Goal: Task Accomplishment & Management: Manage account settings

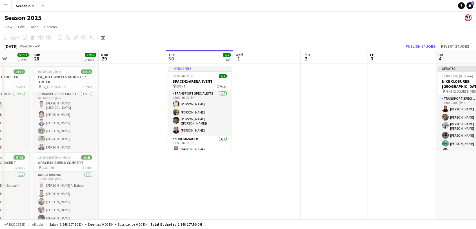
drag, startPoint x: 183, startPoint y: 118, endPoint x: 372, endPoint y: 118, distance: 189.4
click at [377, 115] on app-calendar-viewport "Fri 26 Sat 27 57/57 2 Jobs Sun 28 57/57 2 Jobs Mon 29 Tue 30 5/5 1 Job Wed 1 Th…" at bounding box center [238, 148] width 476 height 196
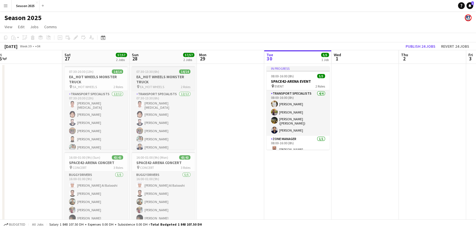
click at [176, 83] on h3 "EA_HOT WHEELS MONSTER TRUCK" at bounding box center [163, 79] width 63 height 10
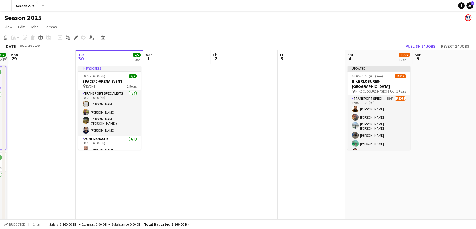
scroll to position [0, 214]
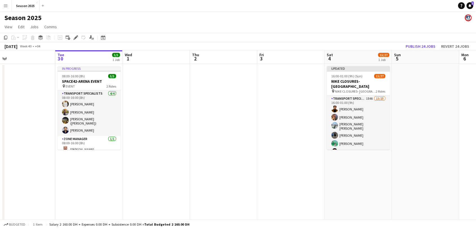
drag, startPoint x: 327, startPoint y: 103, endPoint x: 134, endPoint y: 102, distance: 193.1
click at [134, 102] on app-calendar-viewport "Fri 26 Sat 27 57/57 2 Jobs Sun 28 57/57 2 Jobs Mon 29 Tue 30 5/5 1 Job Wed 1 Th…" at bounding box center [238, 148] width 476 height 196
click at [229, 92] on app-date-cell at bounding box center [223, 155] width 67 height 183
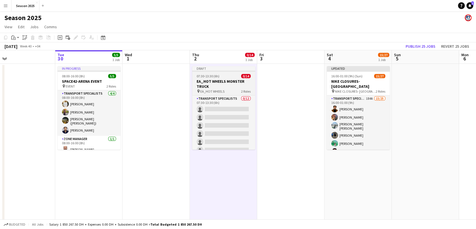
click at [238, 86] on h3 "EA_HOT WHEELS MONSTER TRUCK" at bounding box center [223, 84] width 63 height 10
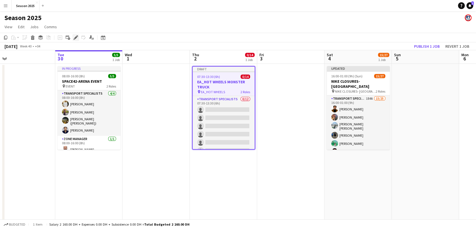
click at [76, 39] on icon "Edit" at bounding box center [76, 37] width 5 height 5
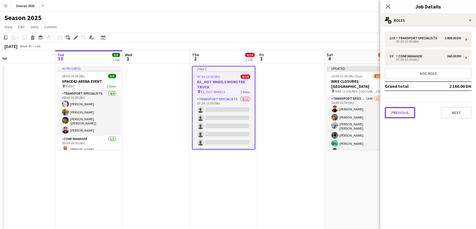
click at [391, 111] on button "Previous" at bounding box center [400, 112] width 30 height 11
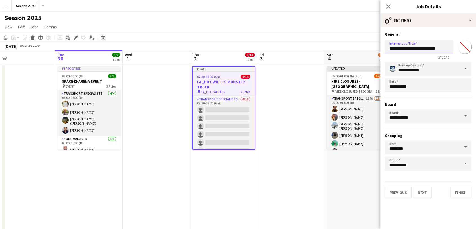
click at [444, 48] on input "**********" at bounding box center [419, 47] width 69 height 14
drag, startPoint x: 449, startPoint y: 49, endPoint x: 412, endPoint y: 51, distance: 37.8
click at [412, 51] on input "**********" at bounding box center [419, 47] width 69 height 14
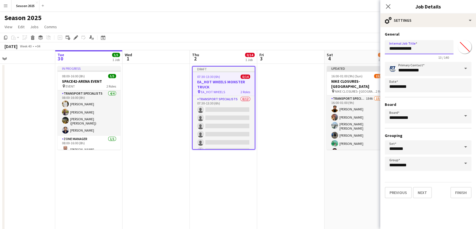
drag, startPoint x: 425, startPoint y: 50, endPoint x: 397, endPoint y: 50, distance: 28.2
click at [397, 50] on input "**********" at bounding box center [419, 47] width 69 height 14
type input "**********"
click at [419, 192] on button "Next" at bounding box center [422, 192] width 19 height 11
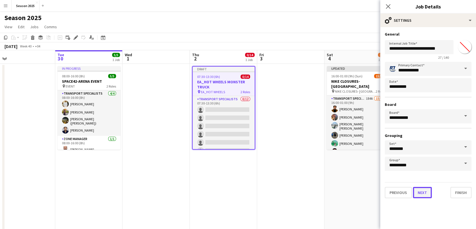
scroll to position [0, 0]
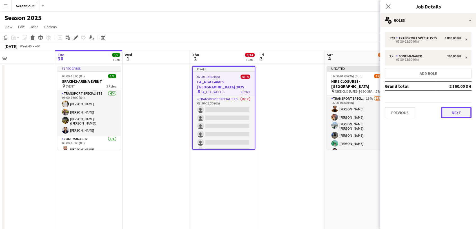
click at [458, 113] on button "Next" at bounding box center [456, 112] width 30 height 11
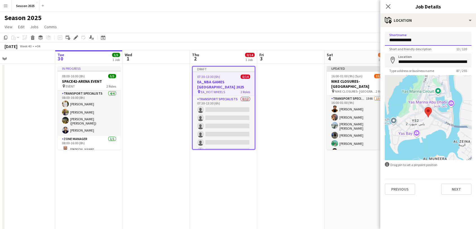
drag, startPoint x: 433, startPoint y: 40, endPoint x: 397, endPoint y: 37, distance: 36.5
click at [397, 39] on input "**********" at bounding box center [428, 39] width 87 height 14
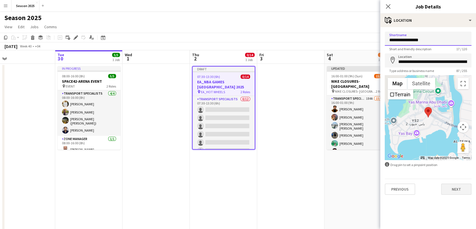
type input "**********"
click at [449, 185] on button "Next" at bounding box center [456, 188] width 30 height 11
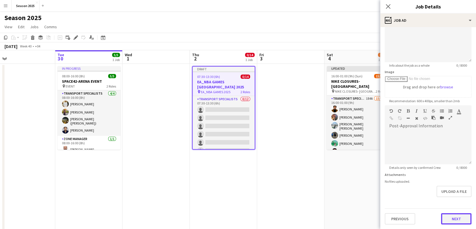
scroll to position [50, 0]
click at [454, 194] on form "**********" at bounding box center [429, 103] width 96 height 243
click at [448, 216] on button "Next" at bounding box center [456, 218] width 30 height 11
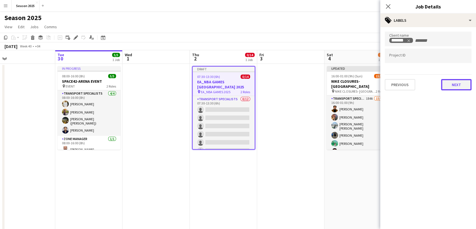
click at [452, 87] on button "Next" at bounding box center [456, 84] width 30 height 11
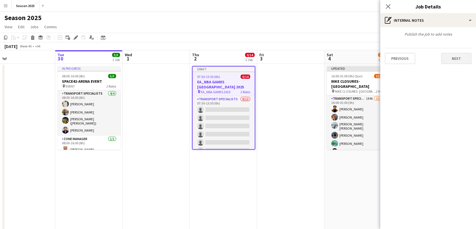
drag, startPoint x: 458, startPoint y: 50, endPoint x: 457, endPoint y: 61, distance: 11.3
click at [457, 60] on div "Previous Next" at bounding box center [428, 56] width 87 height 16
click at [457, 61] on button "Next" at bounding box center [456, 58] width 30 height 11
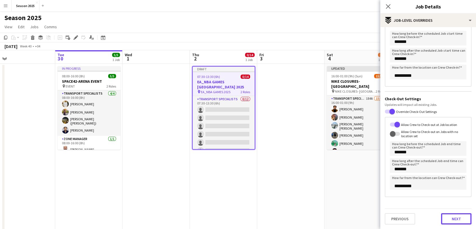
scroll to position [63, 0]
click at [455, 215] on button "Next" at bounding box center [456, 218] width 30 height 11
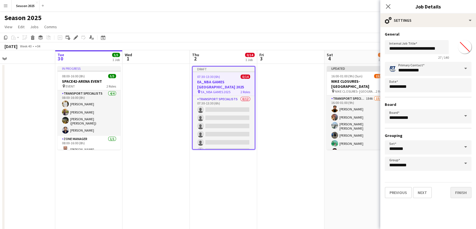
scroll to position [0, 0]
click at [461, 195] on button "Finish" at bounding box center [461, 192] width 21 height 11
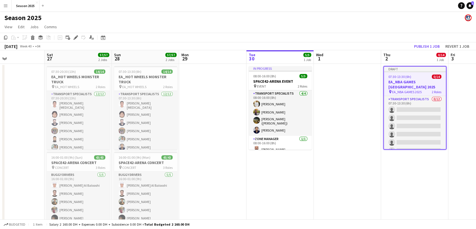
drag, startPoint x: 171, startPoint y: 167, endPoint x: 361, endPoint y: 169, distance: 190.8
click at [361, 169] on app-calendar-viewport "Fri 26 Sat 27 57/57 2 Jobs Sun 28 57/57 2 Jobs Mon 29 Tue 30 5/5 1 Job Wed 1 Th…" at bounding box center [238, 148] width 476 height 196
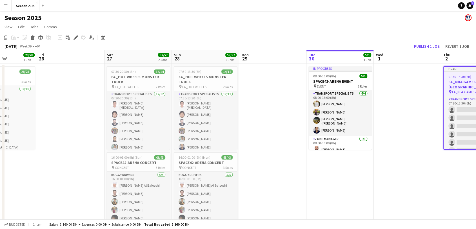
drag, startPoint x: 219, startPoint y: 191, endPoint x: 266, endPoint y: 185, distance: 46.8
click at [266, 186] on app-calendar-viewport "Tue 23 Wed 24 14/14 1 Job Thu 25 28/28 1 Job Fri 26 Sat 27 57/57 2 Jobs Sun 28 …" at bounding box center [238, 148] width 476 height 196
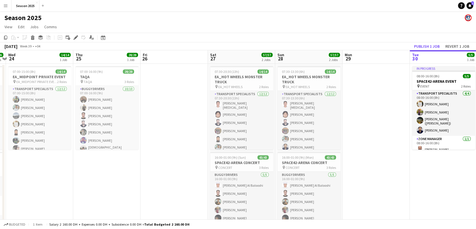
scroll to position [0, 160]
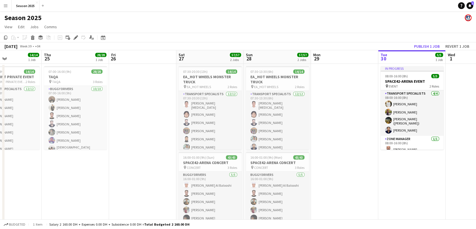
drag, startPoint x: 286, startPoint y: 179, endPoint x: 350, endPoint y: 175, distance: 63.2
click at [350, 175] on app-calendar-viewport "Mon 22 Tue 23 26/26 3 Jobs Wed 24 14/14 1 Job Thu 25 28/28 1 Job Fri 26 Sat 27 …" at bounding box center [238, 183] width 476 height 267
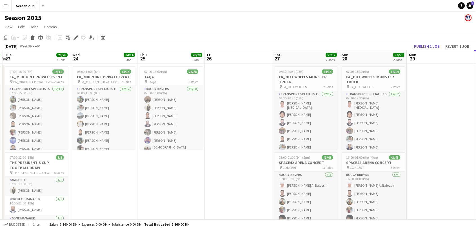
scroll to position [0, 132]
drag, startPoint x: 129, startPoint y: 145, endPoint x: 225, endPoint y: 140, distance: 96.2
click at [225, 140] on app-calendar-viewport "Sun 21 Mon 22 14/14 1 Job Tue 23 26/26 3 Jobs Wed 24 14/14 1 Job Thu 25 28/28 1…" at bounding box center [238, 183] width 476 height 267
click at [169, 79] on div "pin TAQA 3 Roles" at bounding box center [171, 81] width 63 height 5
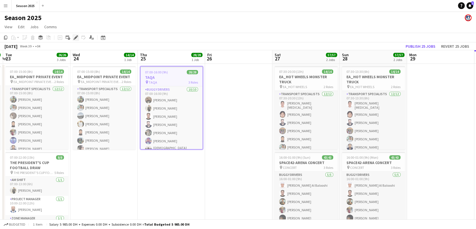
click at [77, 38] on icon "Edit" at bounding box center [76, 37] width 5 height 5
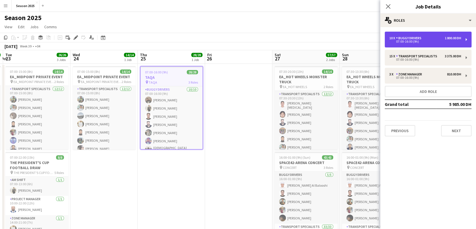
click at [434, 43] on div "10 x BUGGY DRIVERS 1 800.00 DH 07:00-16:00 (9h)" at bounding box center [428, 40] width 87 height 16
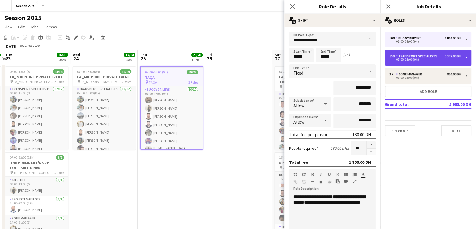
drag, startPoint x: 246, startPoint y: 225, endPoint x: 452, endPoint y: 57, distance: 265.8
click at [452, 57] on div "3 375.00 DH" at bounding box center [453, 56] width 16 height 4
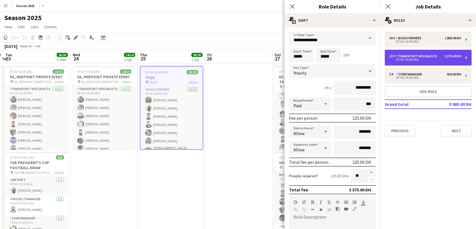
type input "**********"
type input "********"
type input "**"
click at [452, 57] on div "3 375.00 DH" at bounding box center [453, 56] width 16 height 4
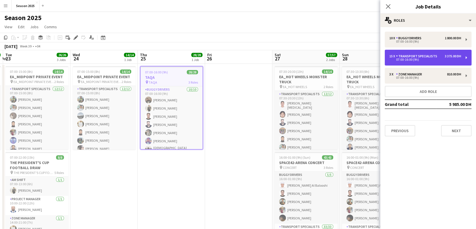
click at [452, 57] on div "3 375.00 DH" at bounding box center [453, 56] width 16 height 4
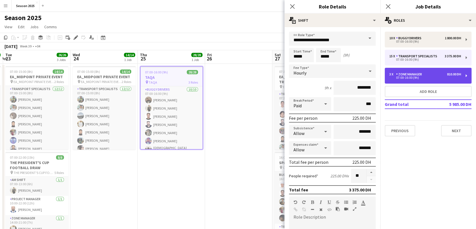
click at [399, 72] on div "Zone Manager" at bounding box center [410, 74] width 28 height 4
type input "**********"
type input "********"
type input "*"
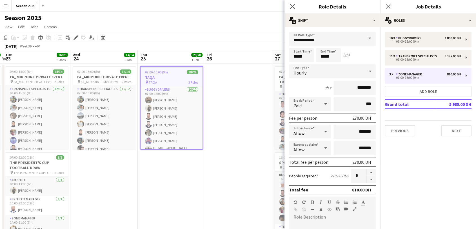
click at [294, 4] on icon "Close pop-in" at bounding box center [292, 6] width 5 height 5
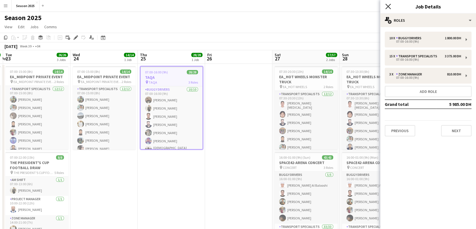
click at [386, 7] on icon "Close pop-in" at bounding box center [388, 6] width 5 height 5
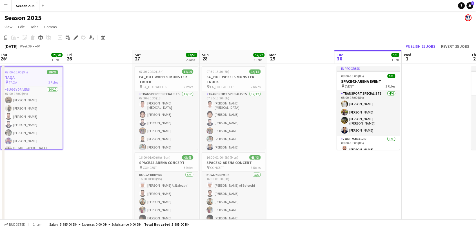
scroll to position [0, 272]
drag, startPoint x: 244, startPoint y: 139, endPoint x: 103, endPoint y: 133, distance: 140.8
click at [103, 133] on app-calendar-viewport "Sun 21 Mon 22 14/14 1 Job Tue 23 26/26 3 Jobs Wed 24 14/14 1 Job Thu 25 28/28 1…" at bounding box center [238, 183] width 476 height 267
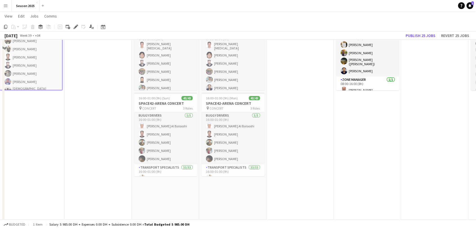
scroll to position [63, 0]
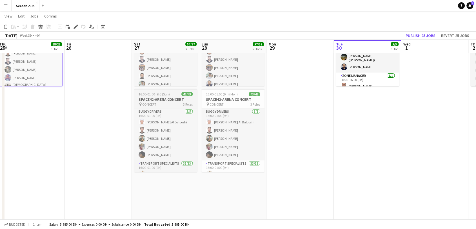
click at [178, 102] on div "pin CONCERT 3 Roles" at bounding box center [165, 104] width 63 height 5
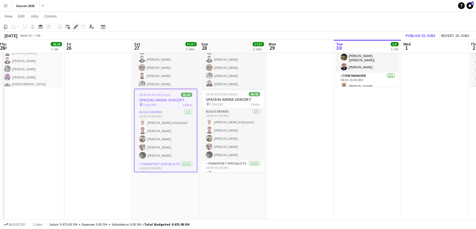
click at [74, 29] on icon "Edit" at bounding box center [76, 27] width 5 height 5
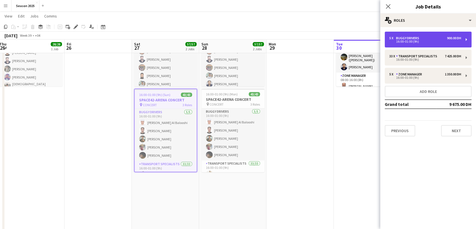
click at [413, 39] on div "BUGGY DRIVERS" at bounding box center [408, 38] width 25 height 4
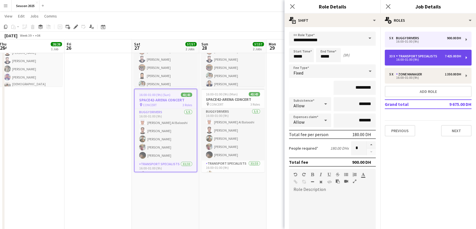
click at [431, 59] on div "16:00-01:00 (9h)" at bounding box center [426, 59] width 72 height 3
type input "**********"
type input "********"
type input "**"
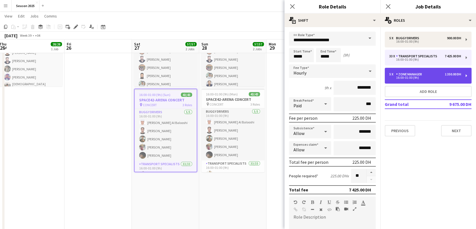
click at [412, 73] on div "Zone Manager" at bounding box center [410, 74] width 28 height 4
type input "**********"
type input "********"
type input "*"
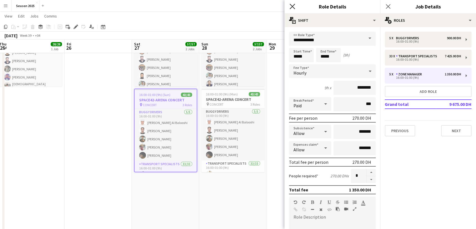
click at [294, 7] on icon "Close pop-in" at bounding box center [292, 6] width 5 height 5
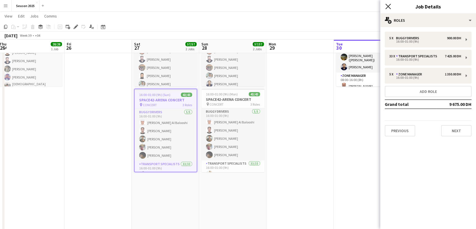
click at [388, 6] on icon at bounding box center [388, 6] width 5 height 5
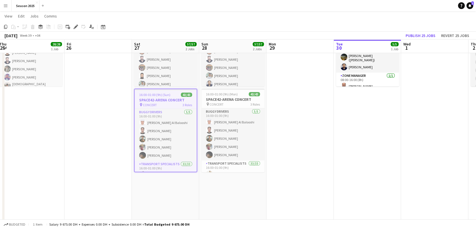
click at [390, 118] on app-date-cell "In progress 08:00-16:00 (8h) 5/5 SPACE42-ARENA EVENT pin EVENT 2 Roles Transpor…" at bounding box center [367, 128] width 67 height 254
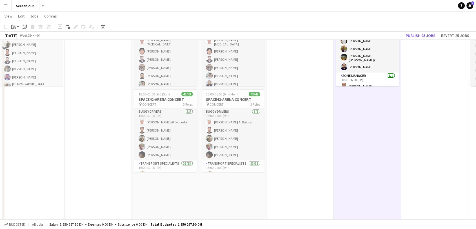
scroll to position [0, 0]
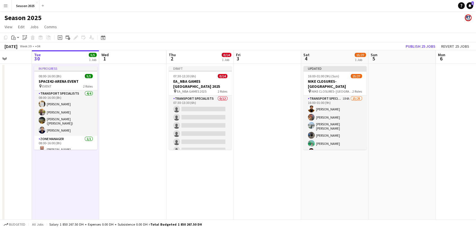
drag, startPoint x: 317, startPoint y: 162, endPoint x: 80, endPoint y: 154, distance: 237.5
click at [80, 154] on app-calendar-viewport "Fri 26 Sat 27 57/57 2 Jobs Sun 28 57/57 2 Jobs Mon 29 Tue 30 5/5 1 Job Wed 1 Th…" at bounding box center [238, 183] width 476 height 267
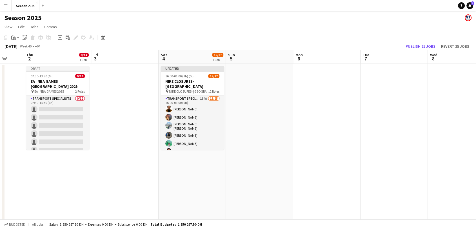
drag, startPoint x: 259, startPoint y: 165, endPoint x: 142, endPoint y: 165, distance: 117.0
click at [143, 167] on app-calendar-viewport "Sun 28 57/57 2 Jobs Mon 29 Tue 30 5/5 1 Job Wed 1 Thu 2 0/14 1 Job Fri 3 Sat 4 …" at bounding box center [238, 183] width 476 height 267
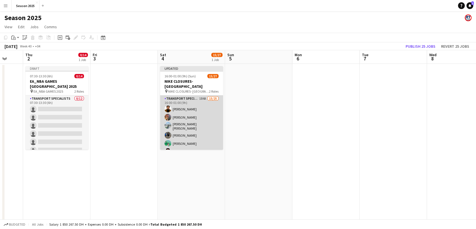
click at [190, 115] on app-card-role "Transport Specialists 184A 15/25 16:00-01:00 (9h) Umar Kasirjan [PERSON_NAME] […" at bounding box center [191, 204] width 63 height 219
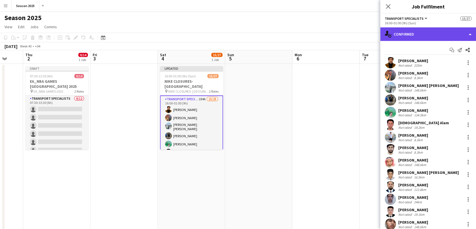
click at [418, 32] on div "single-neutral-actions-check-2 Confirmed" at bounding box center [429, 34] width 96 height 14
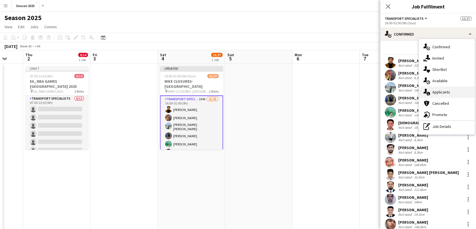
click at [433, 92] on span "Applicants" at bounding box center [442, 91] width 18 height 5
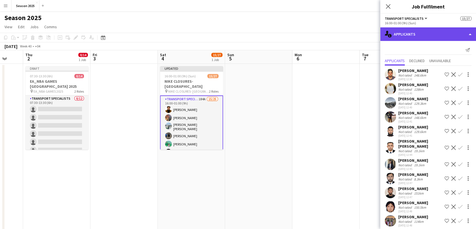
click at [421, 32] on div "single-neutral-actions-information Applicants" at bounding box center [429, 34] width 96 height 14
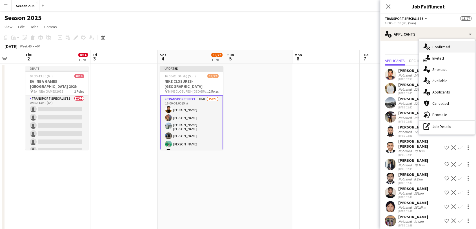
click at [435, 50] on div "single-neutral-actions-check-2 Confirmed" at bounding box center [447, 46] width 56 height 11
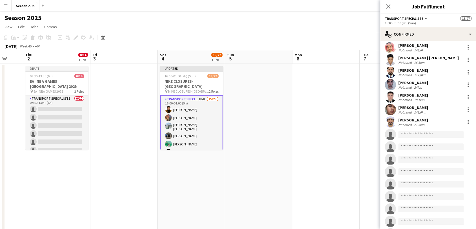
scroll to position [153, 0]
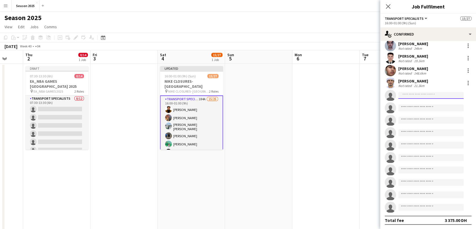
click at [425, 97] on input at bounding box center [431, 95] width 65 height 7
type input "**********"
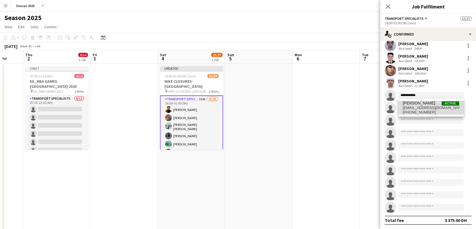
click at [429, 106] on span "[EMAIL_ADDRESS][DOMAIN_NAME]" at bounding box center [431, 107] width 56 height 5
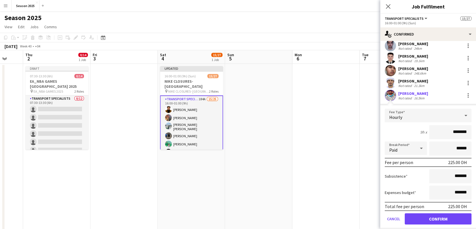
click at [392, 98] on app-user-avatar at bounding box center [390, 95] width 11 height 11
click at [388, 96] on app-user-avatar at bounding box center [390, 95] width 11 height 11
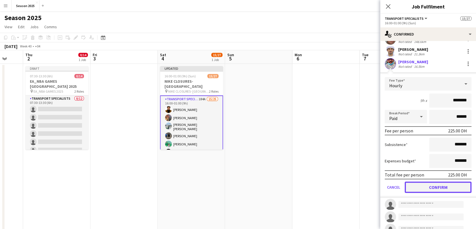
click at [440, 185] on button "Confirm" at bounding box center [438, 186] width 67 height 11
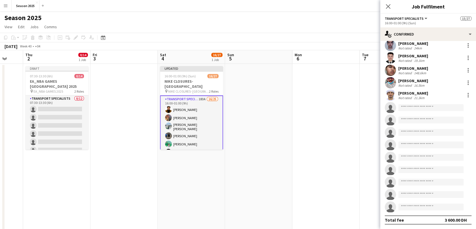
scroll to position [153, 0]
click at [389, 80] on app-user-avatar at bounding box center [390, 82] width 11 height 11
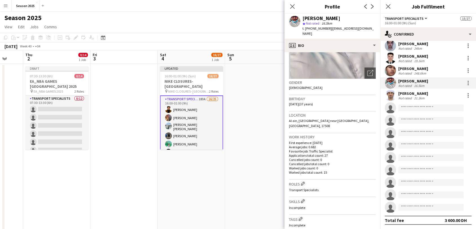
scroll to position [0, 0]
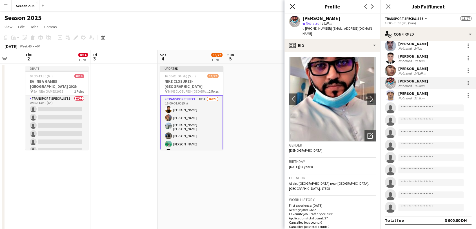
click at [293, 8] on icon "Close pop-in" at bounding box center [292, 6] width 5 height 5
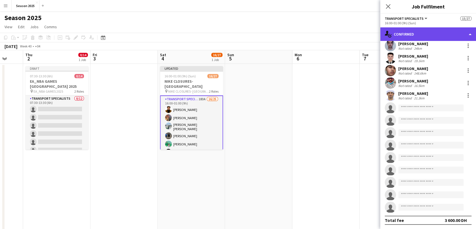
click at [397, 34] on div "single-neutral-actions-check-2 Confirmed" at bounding box center [429, 34] width 96 height 14
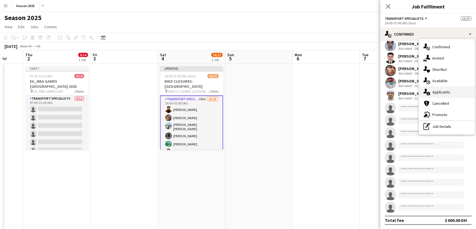
click at [444, 96] on div "single-neutral-actions-information Applicants" at bounding box center [447, 91] width 56 height 11
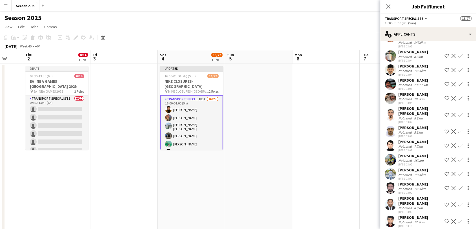
scroll to position [282, 0]
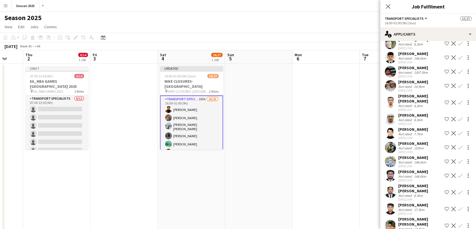
click at [390, 80] on app-user-avatar at bounding box center [390, 85] width 11 height 11
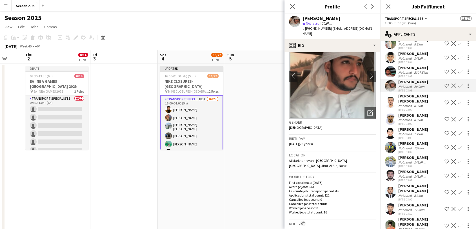
scroll to position [31, 0]
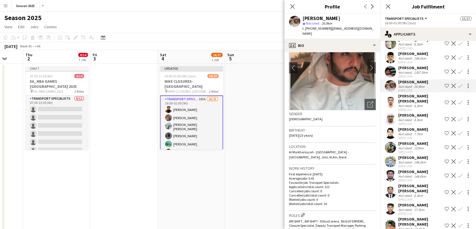
click at [458, 83] on app-icon "Confirm" at bounding box center [460, 85] width 5 height 5
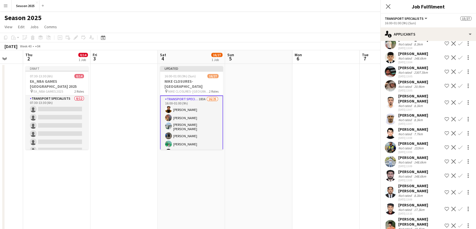
click at [458, 83] on app-icon "Confirm" at bounding box center [460, 85] width 5 height 5
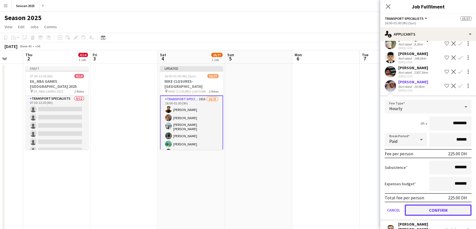
click at [427, 204] on button "Confirm" at bounding box center [438, 209] width 67 height 11
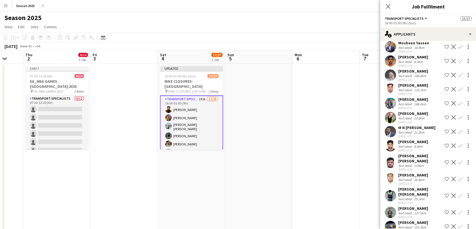
scroll to position [564, 0]
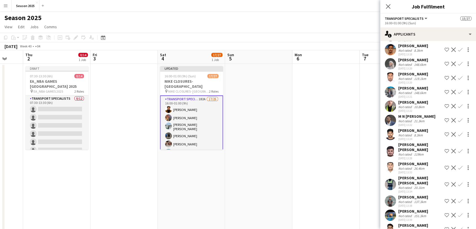
click at [391, 178] on app-user-avatar at bounding box center [390, 183] width 11 height 11
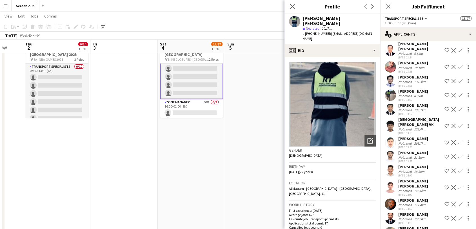
scroll to position [908, 0]
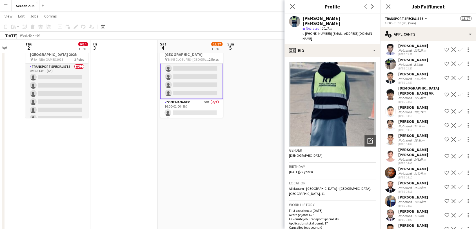
click at [389, 167] on app-user-avatar at bounding box center [390, 172] width 11 height 11
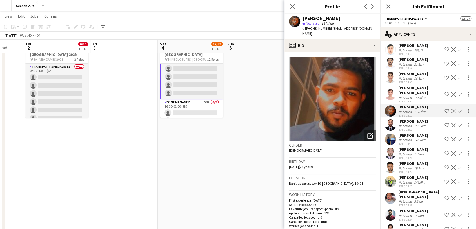
scroll to position [971, 0]
click at [390, 147] on app-user-avatar at bounding box center [390, 152] width 11 height 11
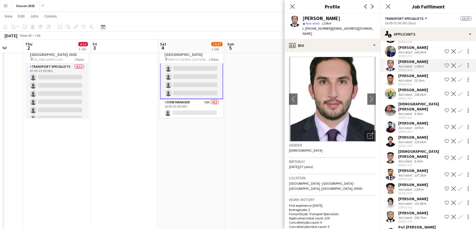
scroll to position [1065, 0]
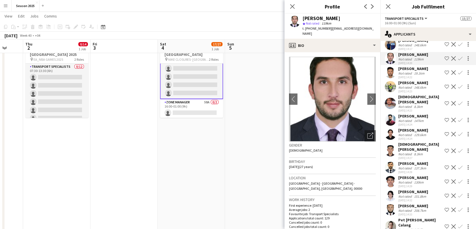
click at [391, 145] on app-user-avatar at bounding box center [390, 150] width 11 height 11
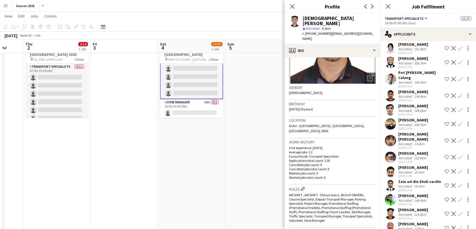
scroll to position [1221, 0]
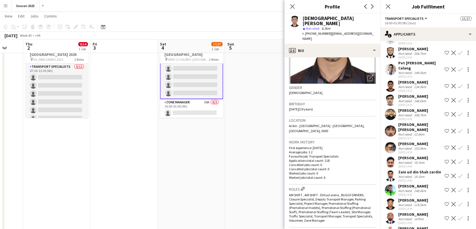
click at [388, 184] on app-user-avatar at bounding box center [390, 189] width 11 height 11
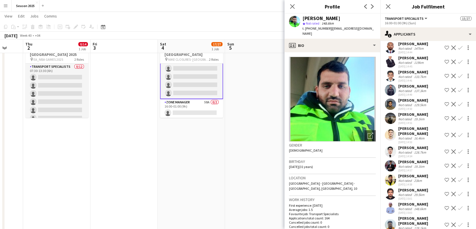
scroll to position [1409, 0]
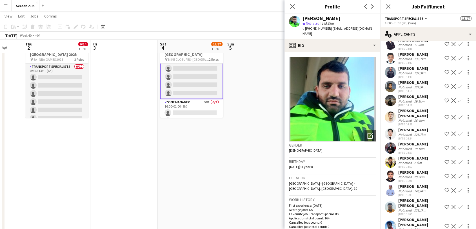
click at [390, 184] on app-user-avatar at bounding box center [390, 189] width 11 height 11
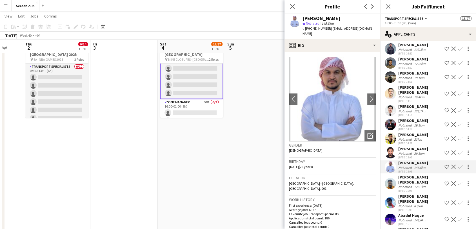
scroll to position [1441, 0]
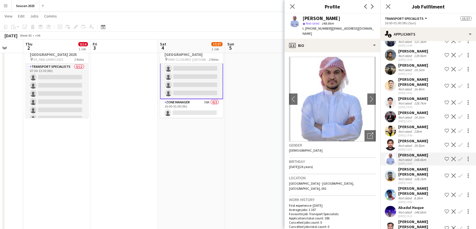
click at [392, 189] on app-user-avatar at bounding box center [390, 194] width 11 height 11
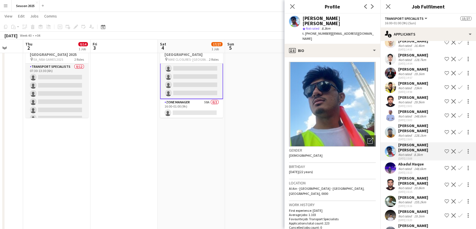
scroll to position [1503, 0]
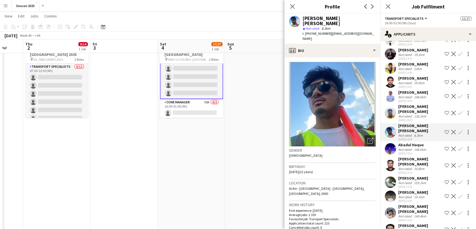
click at [390, 143] on app-user-avatar at bounding box center [390, 148] width 11 height 11
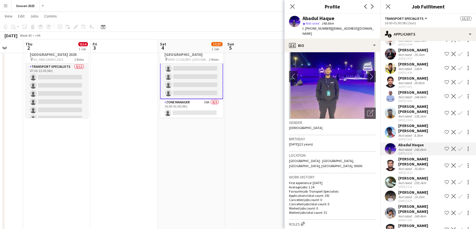
scroll to position [31, 0]
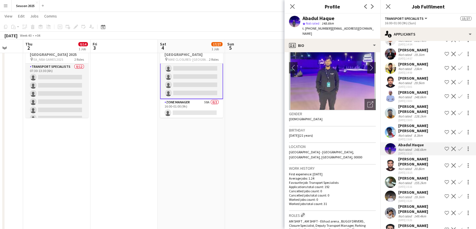
click at [458, 146] on app-icon "Confirm" at bounding box center [460, 148] width 5 height 5
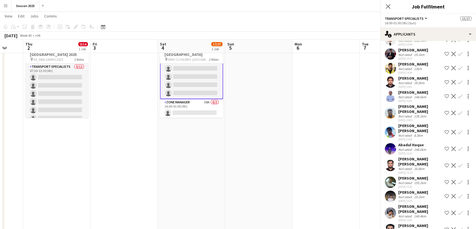
click at [458, 146] on app-icon "Confirm" at bounding box center [460, 148] width 5 height 5
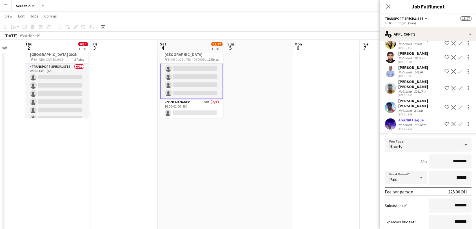
scroll to position [1566, 0]
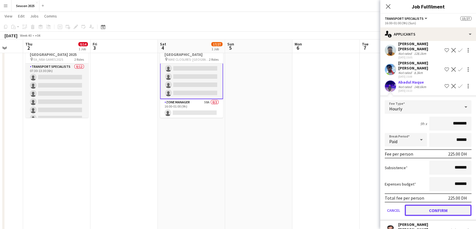
click at [437, 204] on button "Confirm" at bounding box center [438, 209] width 67 height 11
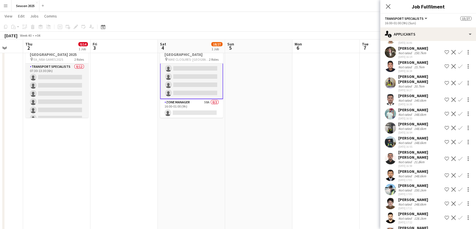
scroll to position [1754, 0]
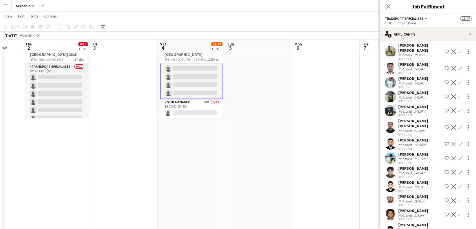
click at [391, 166] on app-user-avatar at bounding box center [390, 171] width 11 height 11
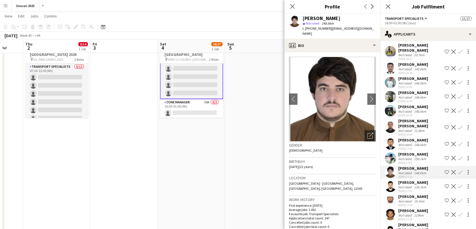
click at [388, 194] on app-user-avatar at bounding box center [390, 199] width 11 height 11
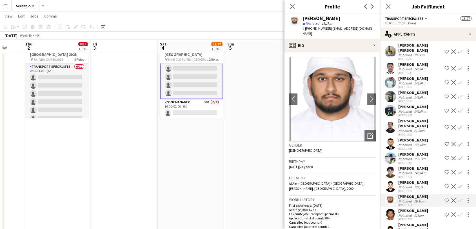
scroll to position [31, 0]
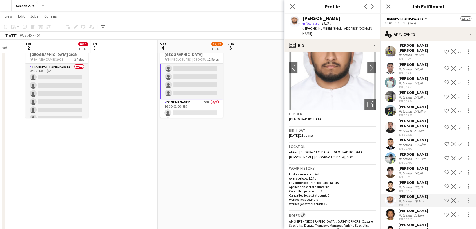
click at [458, 198] on app-icon "Confirm" at bounding box center [460, 200] width 5 height 5
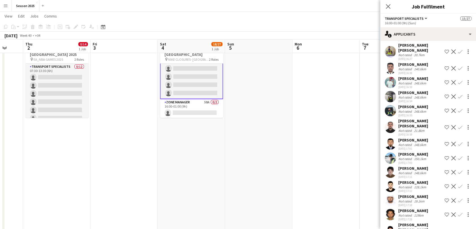
click at [458, 198] on app-icon "Confirm" at bounding box center [460, 200] width 5 height 5
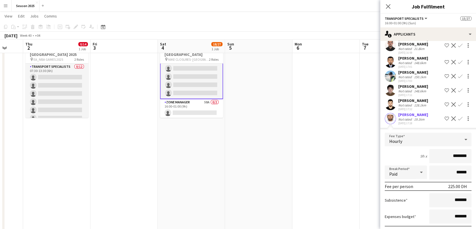
scroll to position [1848, 0]
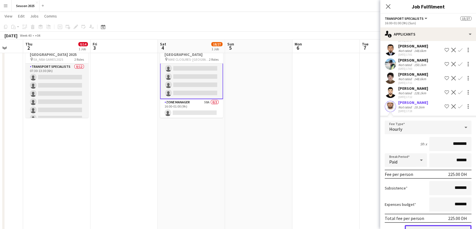
click at [447, 217] on button "Confirm" at bounding box center [438, 230] width 67 height 11
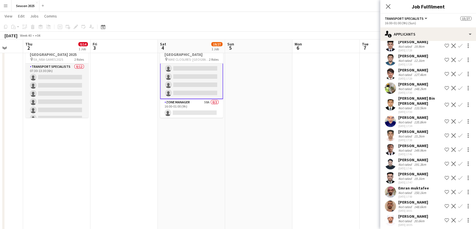
scroll to position [1973, 0]
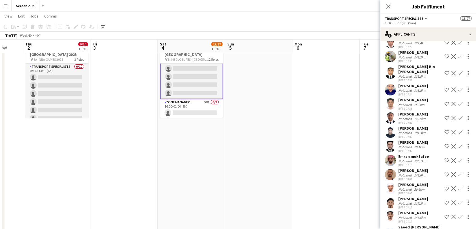
click at [391, 211] on app-user-avatar at bounding box center [390, 216] width 11 height 11
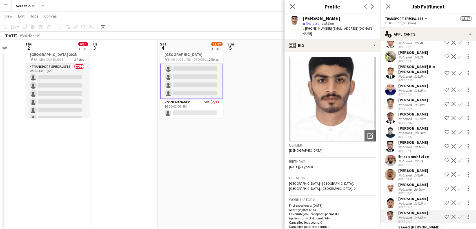
scroll to position [2004, 0]
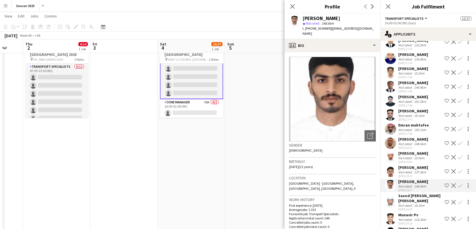
click at [390, 196] on app-user-avatar at bounding box center [390, 201] width 11 height 11
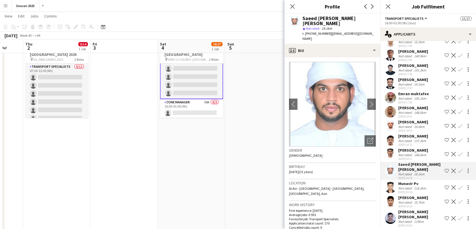
scroll to position [31, 0]
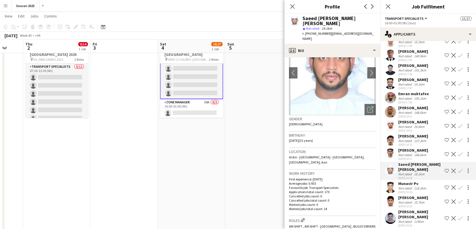
click at [458, 168] on app-icon "Confirm" at bounding box center [460, 170] width 5 height 5
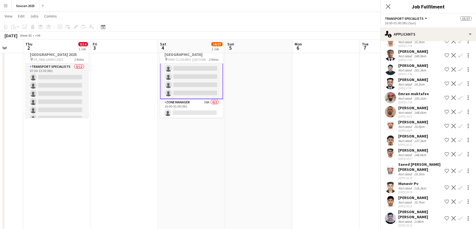
click at [458, 168] on app-icon "Confirm" at bounding box center [460, 170] width 5 height 5
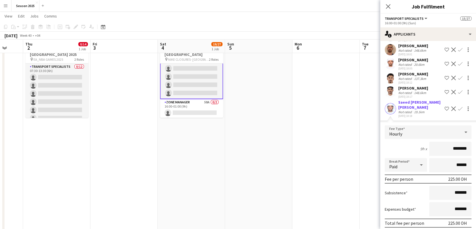
scroll to position [2098, 0]
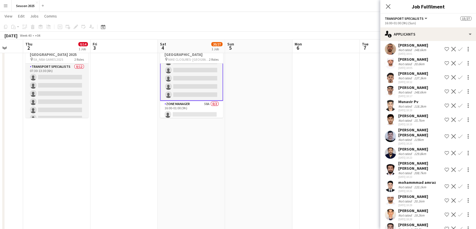
click at [391, 164] on app-user-avatar at bounding box center [390, 169] width 11 height 11
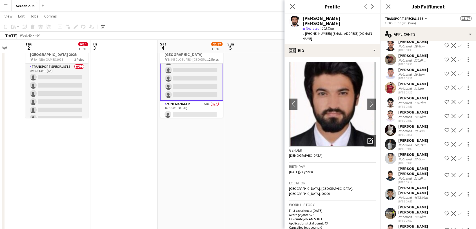
scroll to position [2317, 0]
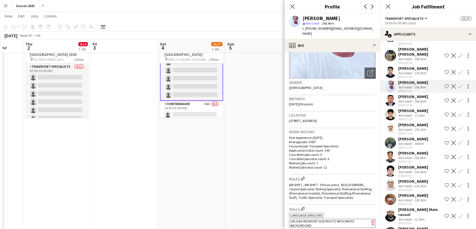
scroll to position [2474, 0]
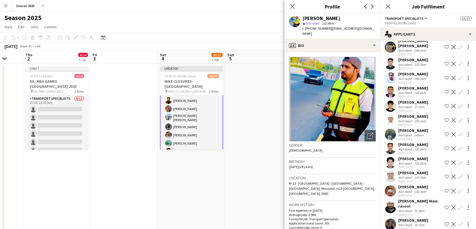
scroll to position [0, 0]
click at [390, 143] on app-user-avatar at bounding box center [390, 148] width 11 height 11
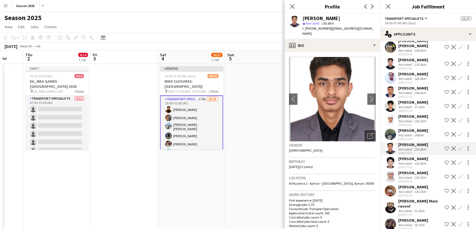
click at [390, 114] on app-user-avatar at bounding box center [390, 119] width 11 height 11
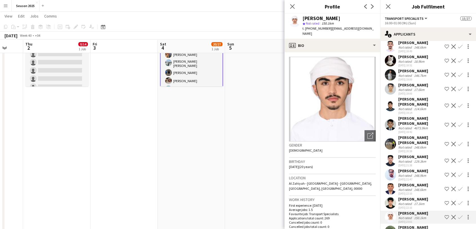
scroll to position [2350, 0]
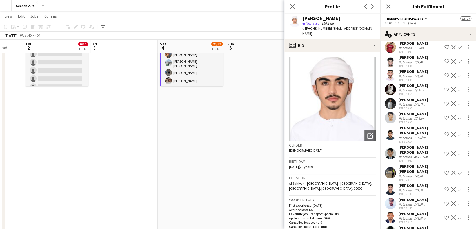
click at [393, 148] on app-user-avatar at bounding box center [390, 153] width 11 height 11
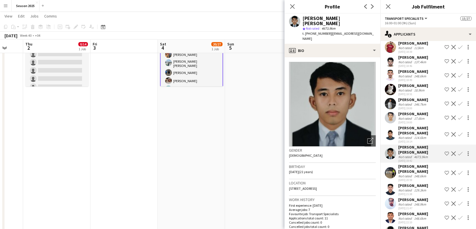
click at [392, 129] on app-user-avatar at bounding box center [390, 134] width 11 height 11
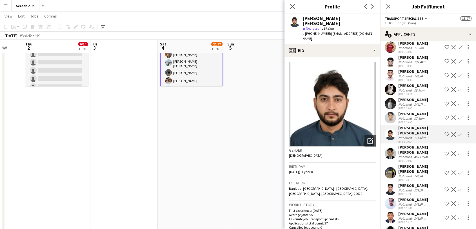
click at [392, 112] on app-user-avatar at bounding box center [390, 117] width 11 height 11
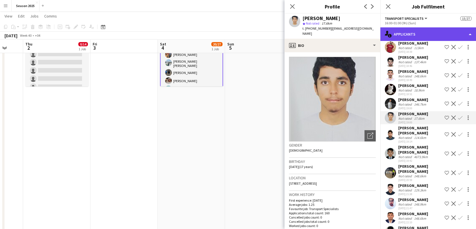
click at [418, 33] on div "single-neutral-actions-information Applicants" at bounding box center [429, 34] width 96 height 14
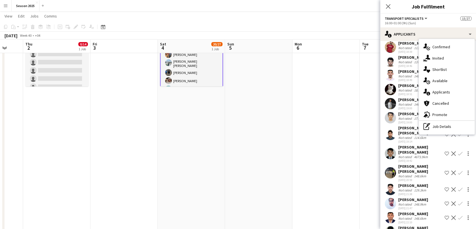
click at [443, 117] on div "advertising-megaphone Promote" at bounding box center [447, 114] width 56 height 11
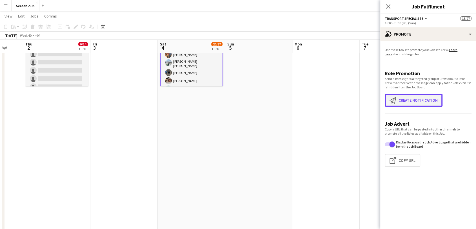
click at [426, 102] on button "Create notification Create notification" at bounding box center [414, 100] width 58 height 13
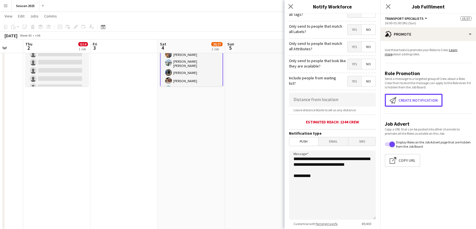
scroll to position [83, 0]
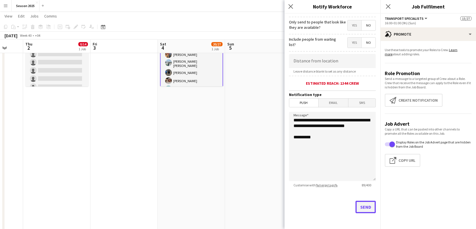
click at [359, 210] on button "Send" at bounding box center [366, 206] width 20 height 12
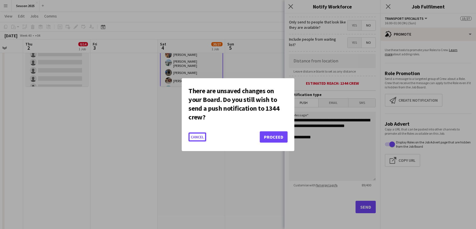
scroll to position [0, 0]
click at [277, 133] on button "Proceed" at bounding box center [274, 136] width 28 height 11
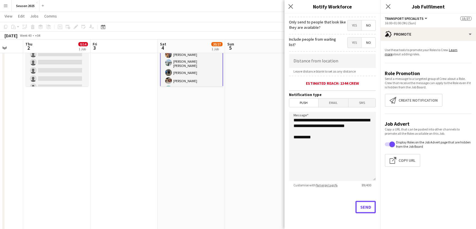
scroll to position [63, 0]
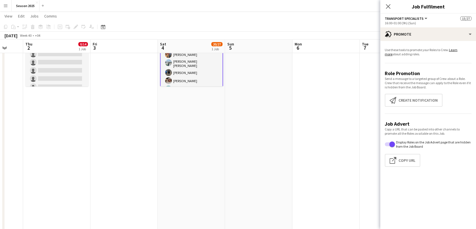
drag, startPoint x: 388, startPoint y: 6, endPoint x: 383, endPoint y: 7, distance: 5.4
click at [388, 6] on icon at bounding box center [388, 6] width 5 height 5
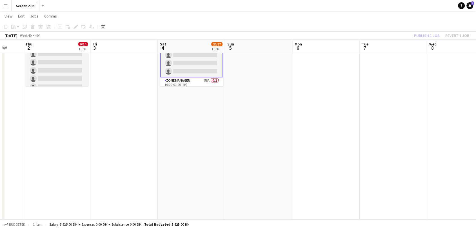
scroll to position [185, 0]
click at [185, 78] on app-card-role "Zone Manager 58A 0/2 16:00-01:00 (9h) single-neutral-actions single-neutral-act…" at bounding box center [191, 82] width 63 height 27
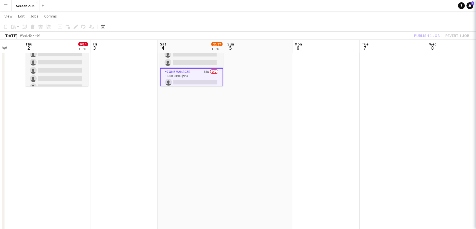
scroll to position [184, 0]
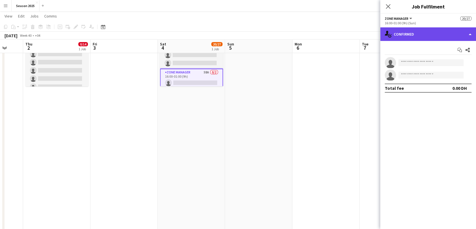
click at [406, 36] on div "single-neutral-actions-check-2 Confirmed" at bounding box center [429, 34] width 96 height 14
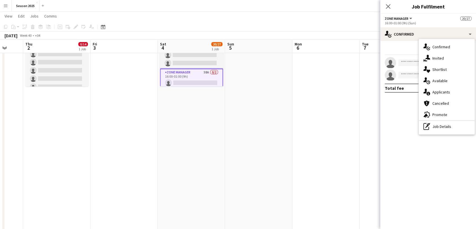
click at [437, 92] on span "Applicants" at bounding box center [442, 91] width 18 height 5
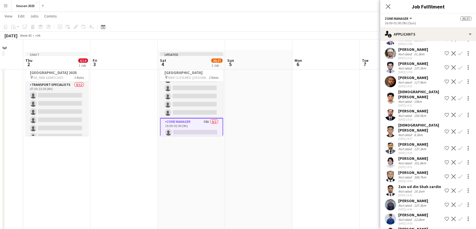
scroll to position [0, 0]
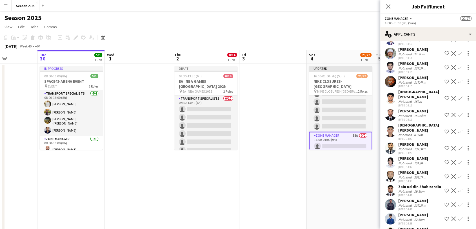
drag, startPoint x: 129, startPoint y: 118, endPoint x: 345, endPoint y: 108, distance: 216.7
click at [345, 108] on app-calendar-viewport "Sat 27 57/57 2 Jobs Sun 28 57/57 2 Jobs Mon 29 Tue 30 5/5 1 Job Wed 1 Thu 2 0/1…" at bounding box center [238, 183] width 476 height 267
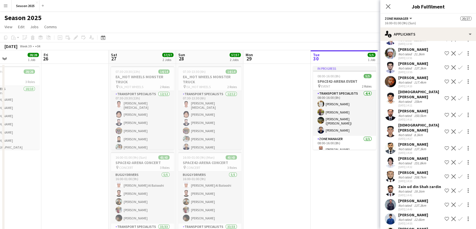
scroll to position [0, 161]
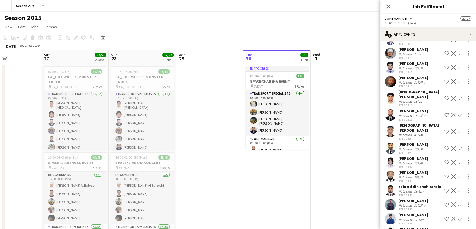
drag, startPoint x: 229, startPoint y: 113, endPoint x: 296, endPoint y: 117, distance: 67.2
click at [296, 117] on app-calendar-viewport "Wed 24 14/14 1 Job Thu 25 28/28 1 Job Fri 26 Sat 27 57/57 2 Jobs Sun 28 57/57 2…" at bounding box center [238, 183] width 476 height 267
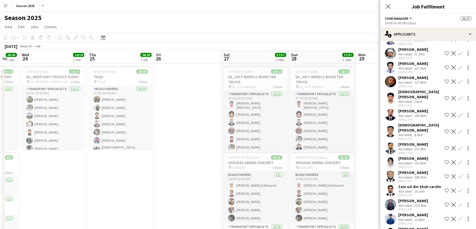
drag, startPoint x: 196, startPoint y: 132, endPoint x: 307, endPoint y: 110, distance: 113.5
click at [314, 110] on app-calendar-viewport "Mon 22 14/14 1 Job Tue 23 26/26 3 Jobs Wed 24 14/14 1 Job Thu 25 28/28 1 Job Fr…" at bounding box center [238, 183] width 476 height 267
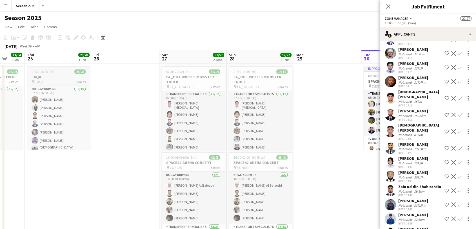
click at [62, 81] on div "pin TAQA 3 Roles" at bounding box center [58, 81] width 63 height 5
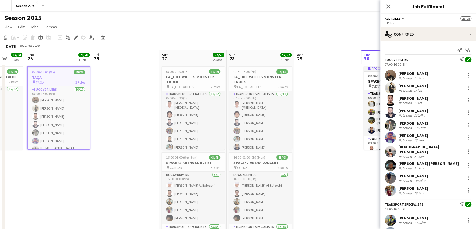
scroll to position [183, 0]
click at [390, 3] on app-icon "Close pop-in" at bounding box center [388, 7] width 8 height 8
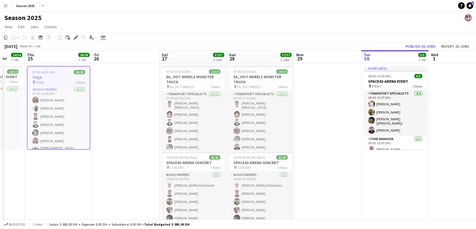
click at [61, 77] on h3 "TAQA" at bounding box center [59, 77] width 62 height 5
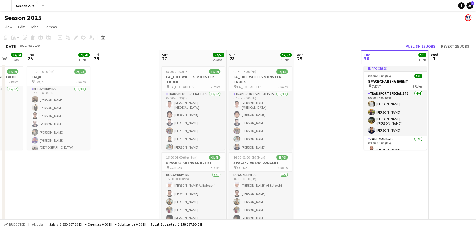
scroll to position [0, 178]
click at [54, 76] on h3 "TAQA" at bounding box center [58, 76] width 63 height 5
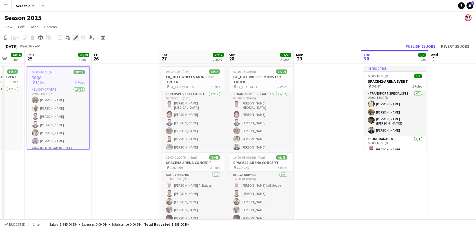
click at [77, 36] on icon at bounding box center [77, 35] width 1 height 1
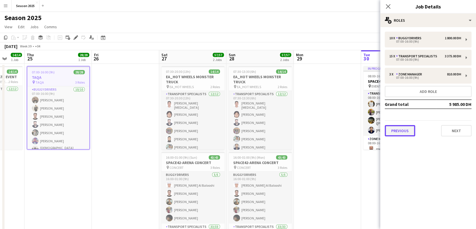
click at [411, 126] on button "Previous" at bounding box center [400, 130] width 30 height 11
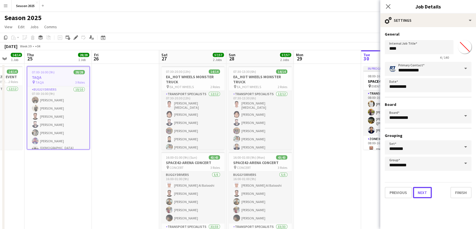
click at [418, 192] on button "Next" at bounding box center [422, 192] width 19 height 11
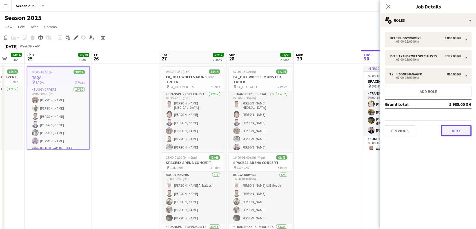
click at [449, 129] on button "Next" at bounding box center [456, 130] width 30 height 11
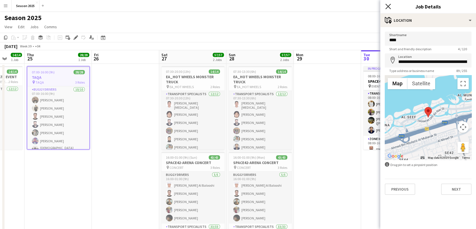
click at [390, 6] on icon "Close pop-in" at bounding box center [388, 6] width 5 height 5
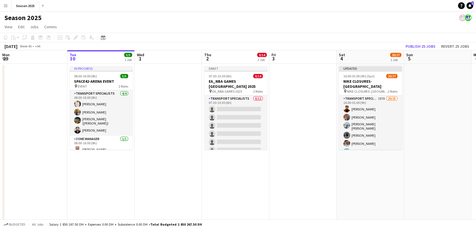
click at [4, 5] on app-icon "Menu" at bounding box center [5, 5] width 5 height 5
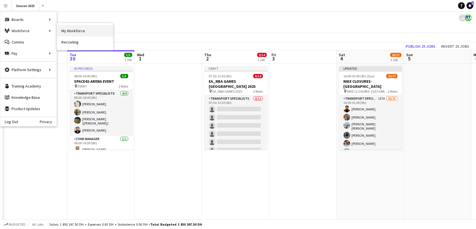
click at [82, 28] on link "My Workforce" at bounding box center [85, 30] width 56 height 11
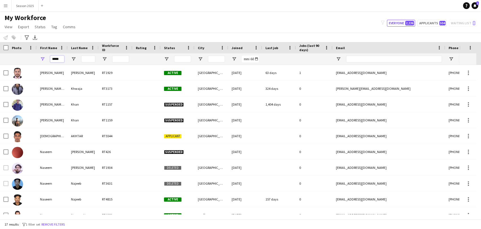
click at [59, 57] on input "*****" at bounding box center [57, 59] width 14 height 7
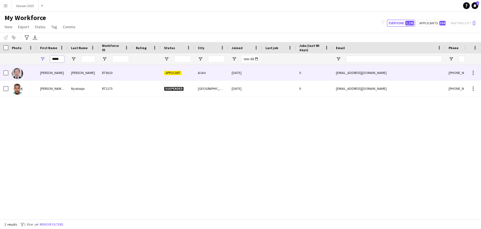
type input "*****"
click at [11, 74] on div at bounding box center [22, 73] width 28 height 16
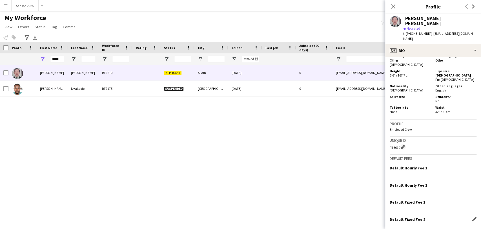
scroll to position [313, 0]
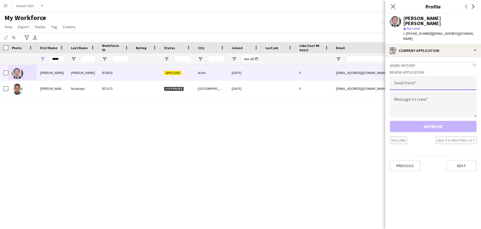
click at [423, 76] on input "email" at bounding box center [433, 83] width 87 height 14
type input "**********"
click at [428, 96] on textarea at bounding box center [433, 104] width 87 height 25
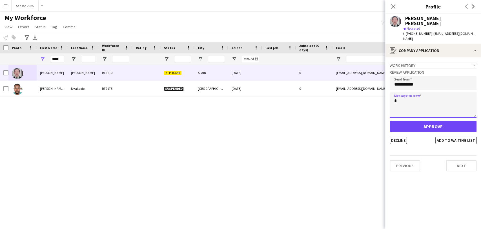
type textarea "*"
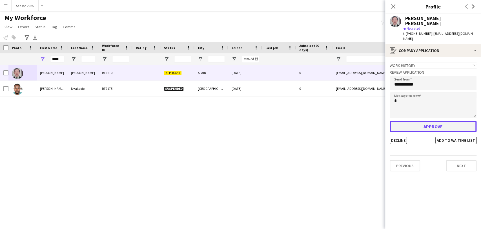
click at [428, 121] on button "Approve" at bounding box center [433, 126] width 87 height 11
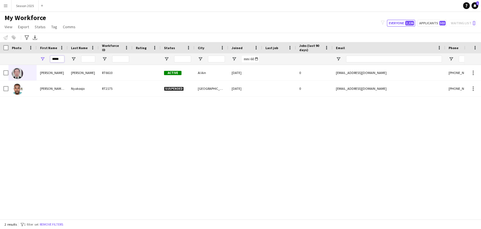
click at [54, 59] on input "*****" at bounding box center [57, 59] width 14 height 7
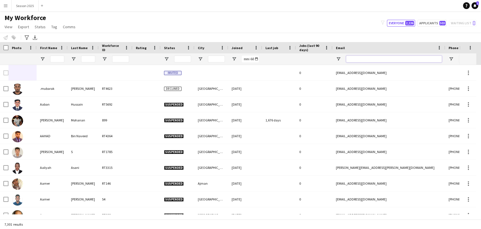
drag, startPoint x: 370, startPoint y: 61, endPoint x: 373, endPoint y: 63, distance: 3.6
click at [370, 61] on input "Email Filter Input" at bounding box center [394, 59] width 96 height 7
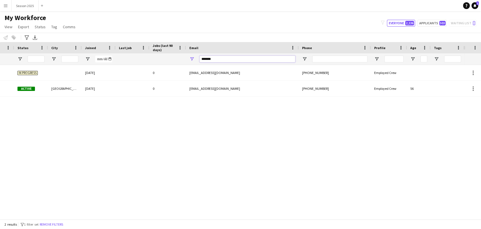
scroll to position [0, 0]
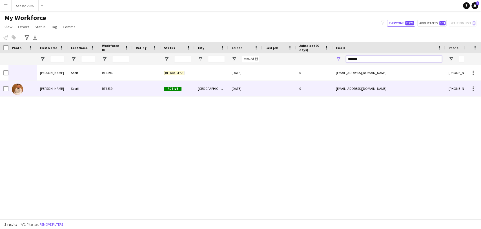
type input "*******"
click at [19, 87] on img at bounding box center [17, 88] width 11 height 11
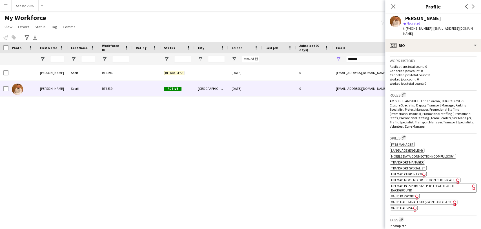
scroll to position [156, 0]
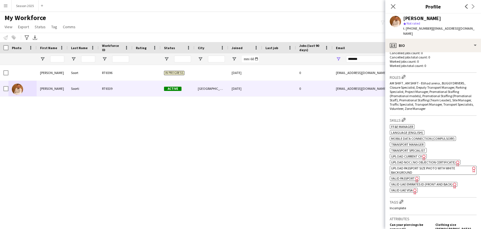
click at [416, 154] on span "UPLOAD CURRENT CV" at bounding box center [406, 156] width 31 height 4
click at [419, 160] on span "UPLOAD NOC ( NO OBJECTION CERTIFICATE)" at bounding box center [423, 162] width 65 height 4
click at [419, 166] on span "UPLOAD PASSPORT SIZE PHOTO WITH WHITE BACKGROUND" at bounding box center [423, 170] width 64 height 8
click at [412, 176] on span "VALID PASSPORT" at bounding box center [403, 178] width 24 height 4
click at [404, 182] on span "VALID UAE EMIRATES ID (FRONT AND BACK)" at bounding box center [421, 184] width 61 height 4
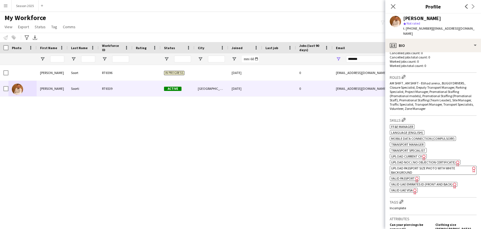
click at [403, 188] on span "VALID UAE VISA" at bounding box center [402, 190] width 22 height 4
click at [392, 7] on icon at bounding box center [392, 6] width 5 height 5
